Goal: Task Accomplishment & Management: Use online tool/utility

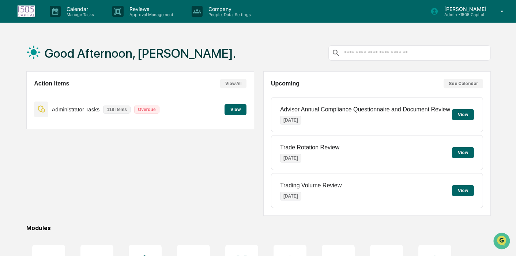
click at [238, 110] on button "View" at bounding box center [235, 109] width 22 height 11
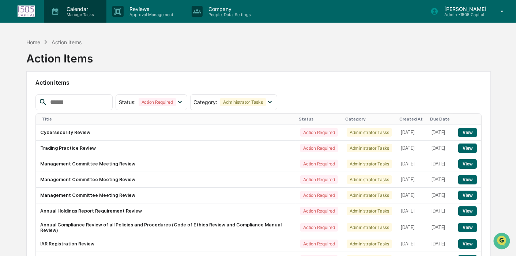
click at [68, 11] on p "Calendar" at bounding box center [79, 9] width 37 height 6
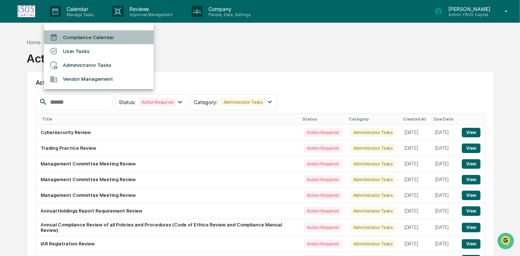
click at [71, 35] on li "Compliance Calendar" at bounding box center [99, 37] width 110 height 14
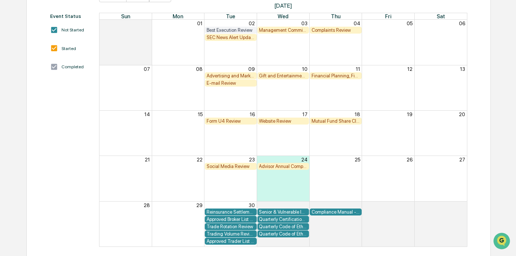
scroll to position [58, 0]
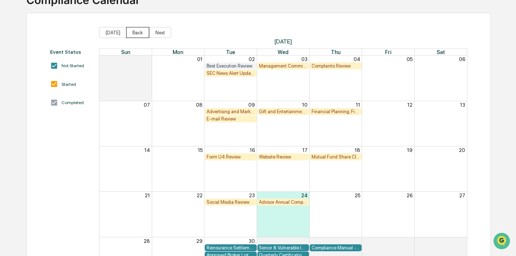
click at [133, 31] on button "Back" at bounding box center [137, 32] width 23 height 11
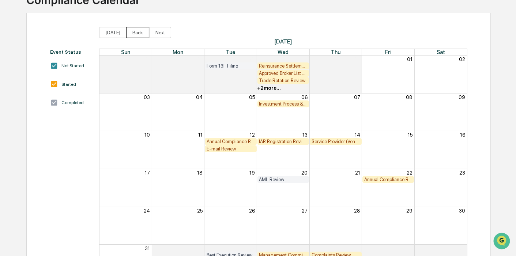
click at [133, 31] on button "Back" at bounding box center [137, 32] width 23 height 11
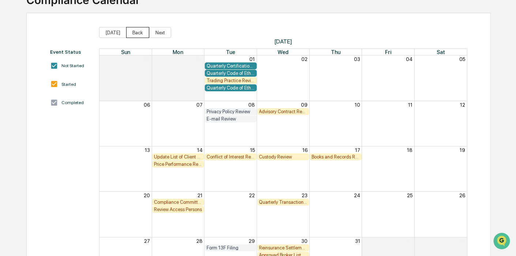
click at [133, 31] on button "Back" at bounding box center [137, 32] width 23 height 11
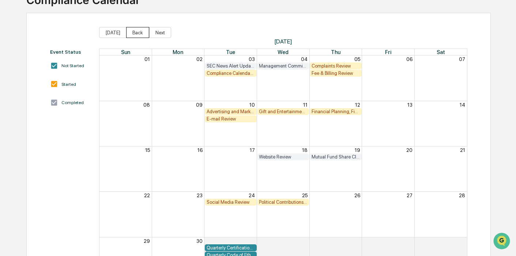
click at [133, 31] on button "Back" at bounding box center [137, 32] width 23 height 11
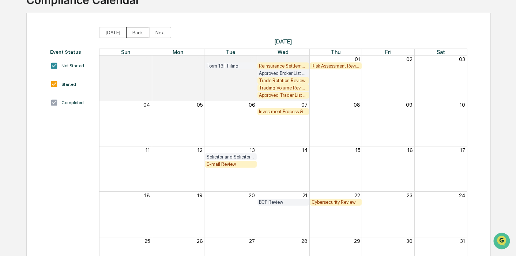
click at [133, 31] on button "Back" at bounding box center [137, 32] width 23 height 11
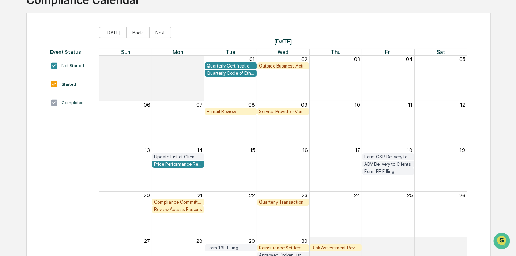
click at [133, 31] on button "Back" at bounding box center [137, 32] width 23 height 11
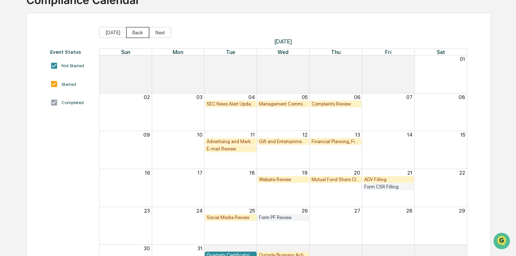
click at [133, 31] on button "Back" at bounding box center [137, 32] width 23 height 11
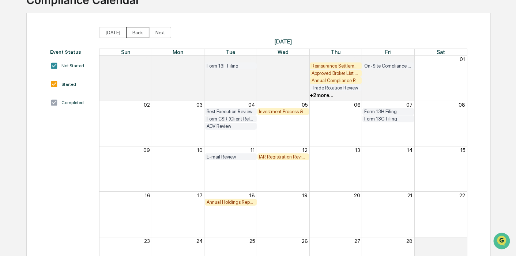
click at [133, 31] on button "Back" at bounding box center [137, 32] width 23 height 11
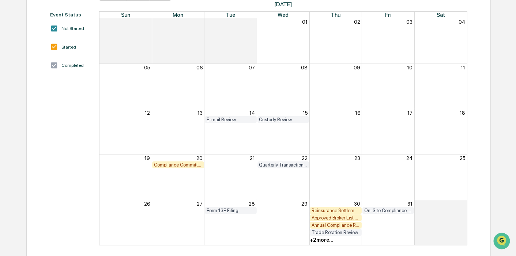
scroll to position [99, 0]
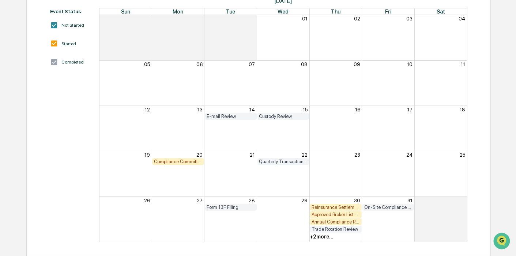
click at [338, 222] on div "Annual Compliance Review Report (Rule 206(4)-7 Report)" at bounding box center [335, 221] width 48 height 5
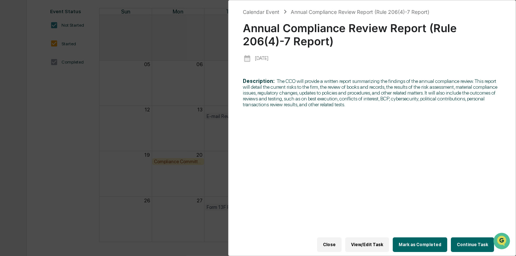
click at [476, 238] on button "Continue Task" at bounding box center [472, 245] width 43 height 15
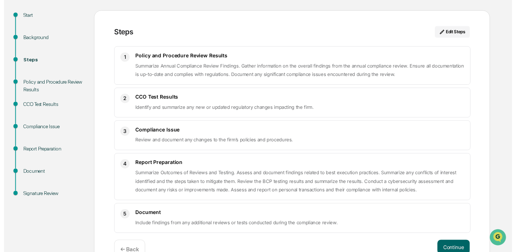
scroll to position [94, 0]
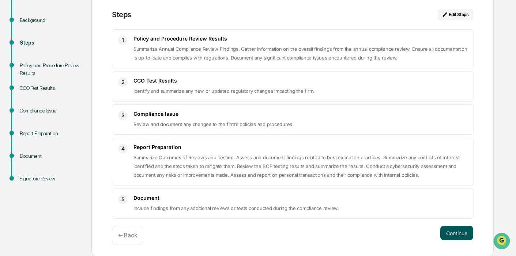
click at [456, 233] on button "Continue" at bounding box center [456, 233] width 33 height 15
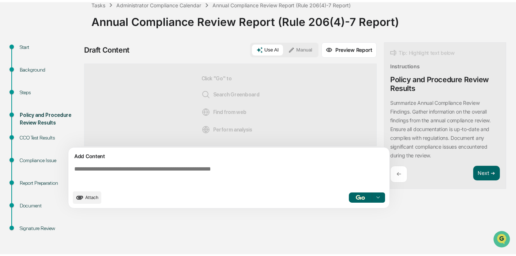
scroll to position [42, 0]
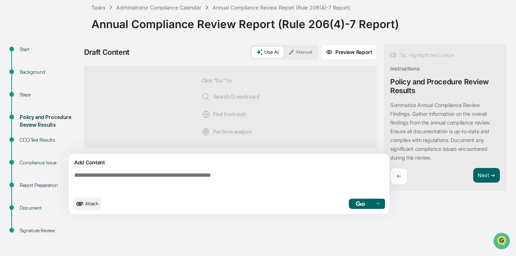
click at [298, 54] on button "Manual" at bounding box center [300, 52] width 33 height 11
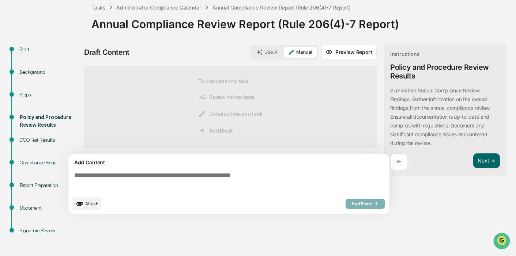
click at [163, 177] on textarea at bounding box center [230, 182] width 318 height 26
paste textarea "**********"
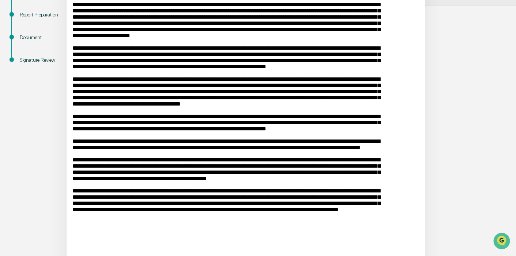
scroll to position [286, 0]
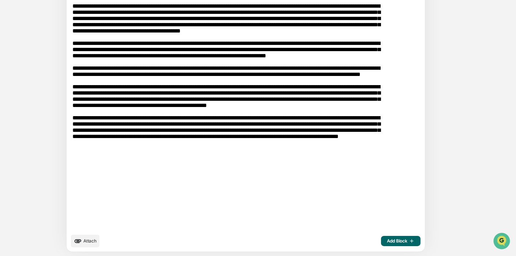
type textarea "**********"
click at [387, 238] on span "Add Block" at bounding box center [401, 241] width 28 height 6
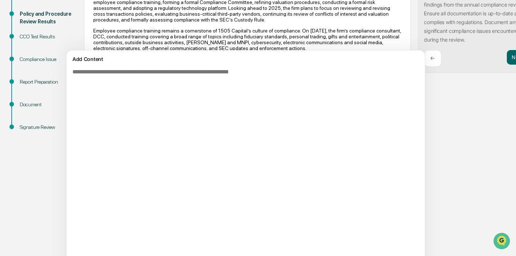
scroll to position [42, 0]
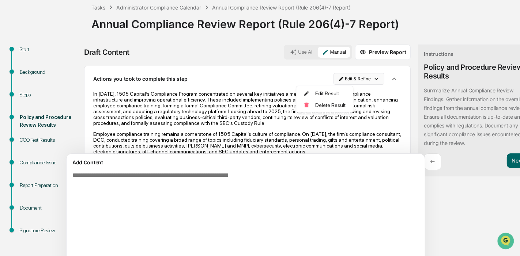
click at [344, 76] on html "Calendar Manage Tasks Reviews Approval Management Company People, Data, Setting…" at bounding box center [260, 86] width 520 height 256
click at [338, 96] on div "Edit Result" at bounding box center [325, 94] width 54 height 12
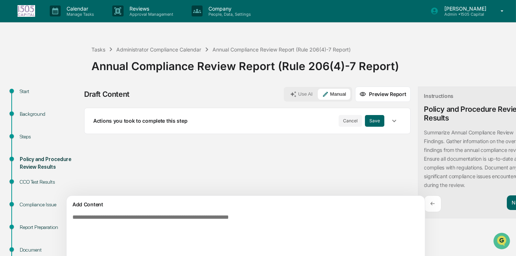
scroll to position [0, 0]
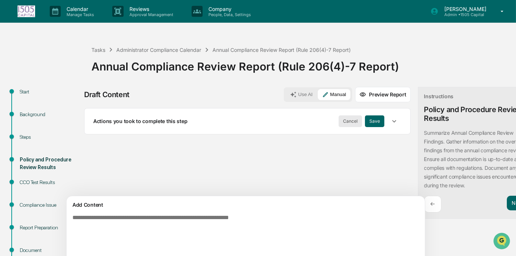
click at [339, 121] on button "Cancel" at bounding box center [350, 122] width 23 height 12
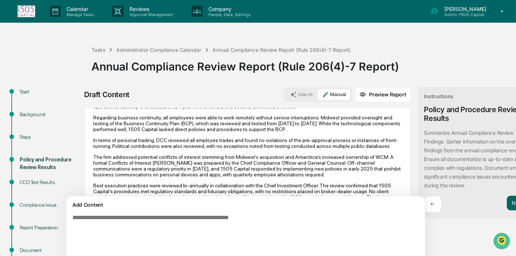
scroll to position [162, 0]
